Goal: Complete application form

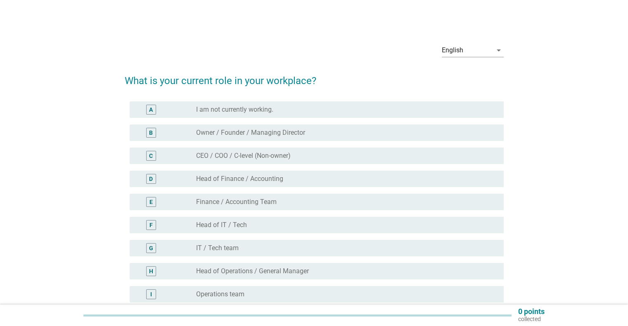
click at [86, 159] on div "English arrow_drop_down What is your current role in your workplace? A radio_bu…" at bounding box center [314, 276] width 588 height 490
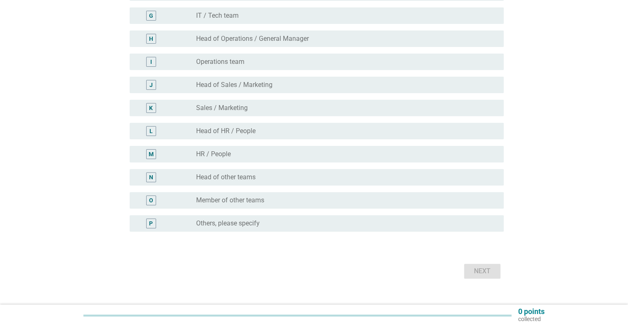
scroll to position [246, 0]
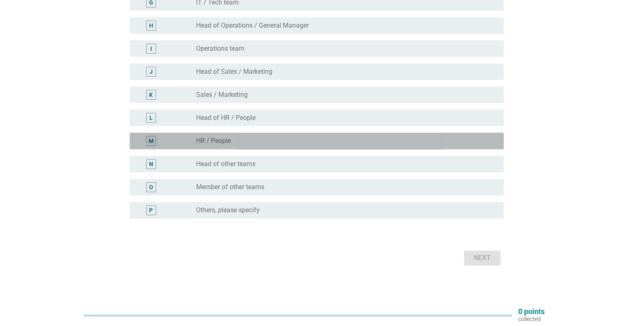
click at [220, 144] on label "HR / People" at bounding box center [213, 141] width 35 height 8
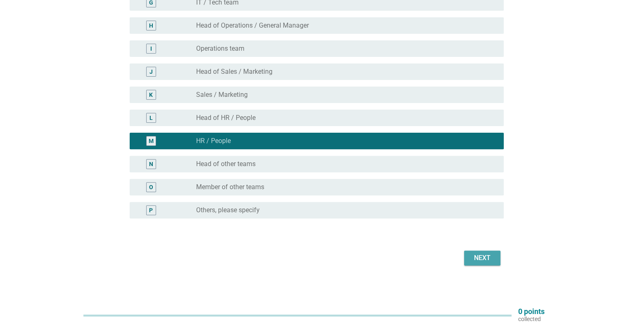
click at [477, 257] on div "Next" at bounding box center [481, 258] width 23 height 10
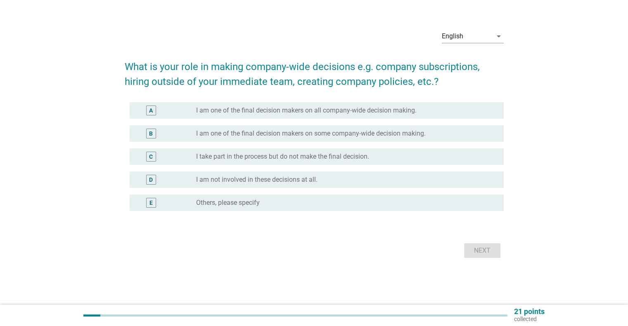
scroll to position [0, 0]
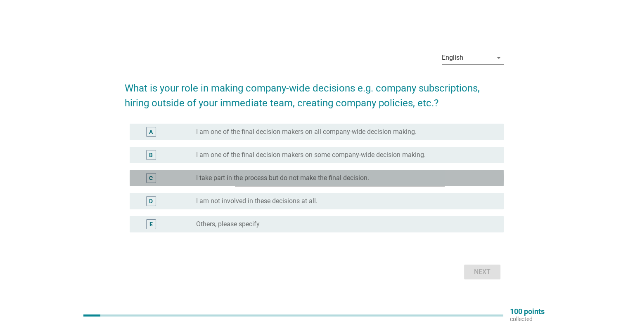
click at [214, 181] on label "I take part in the process but do not make the final decision." at bounding box center [282, 178] width 173 height 8
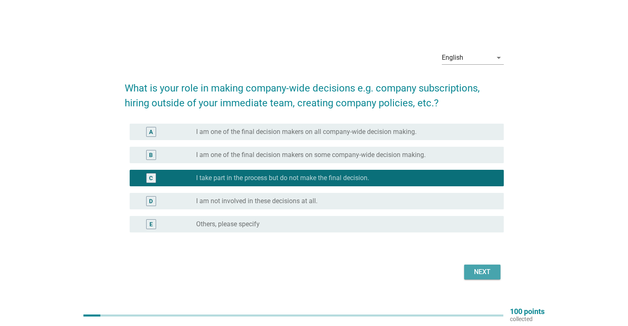
click at [477, 271] on div "Next" at bounding box center [481, 272] width 23 height 10
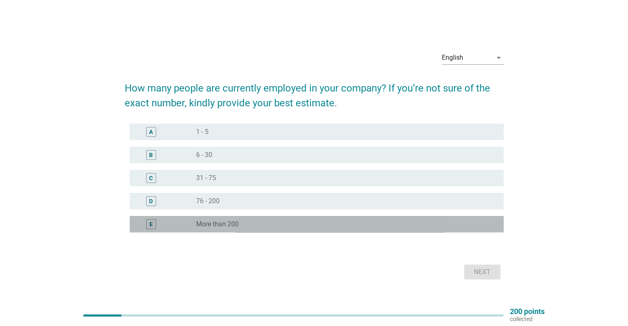
click at [248, 223] on div "radio_button_unchecked More than 200" at bounding box center [343, 224] width 294 height 8
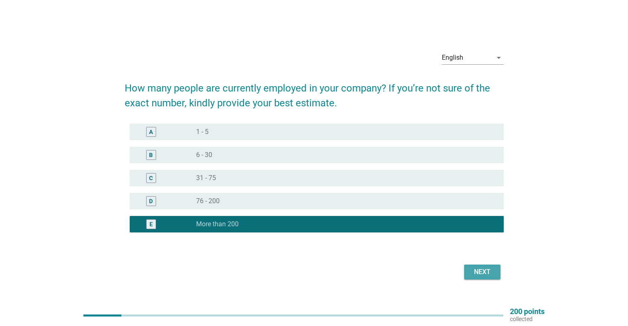
click at [482, 274] on div "Next" at bounding box center [481, 272] width 23 height 10
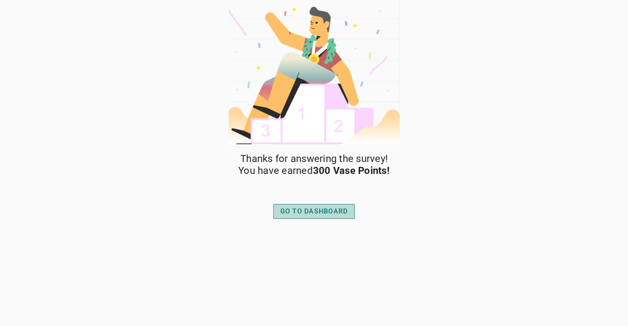
click at [299, 214] on div "GO TO DASHBOARD" at bounding box center [314, 212] width 68 height 10
